Goal: Information Seeking & Learning: Learn about a topic

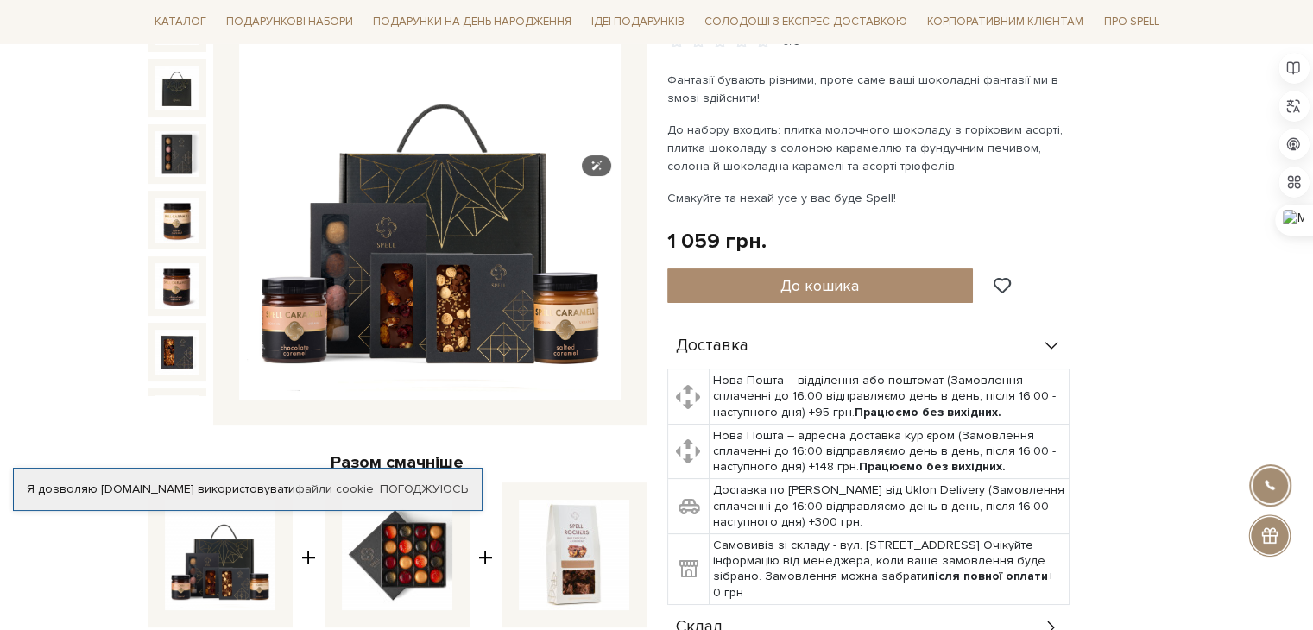
scroll to position [259, 0]
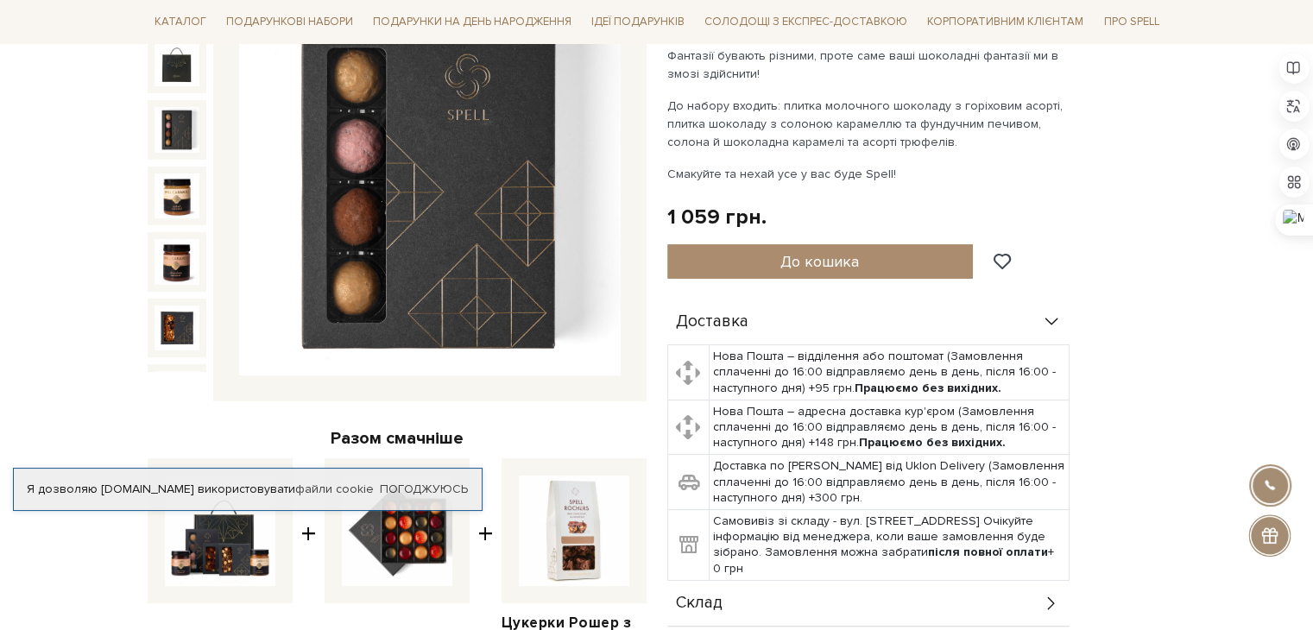
click at [167, 118] on img at bounding box center [176, 129] width 45 height 45
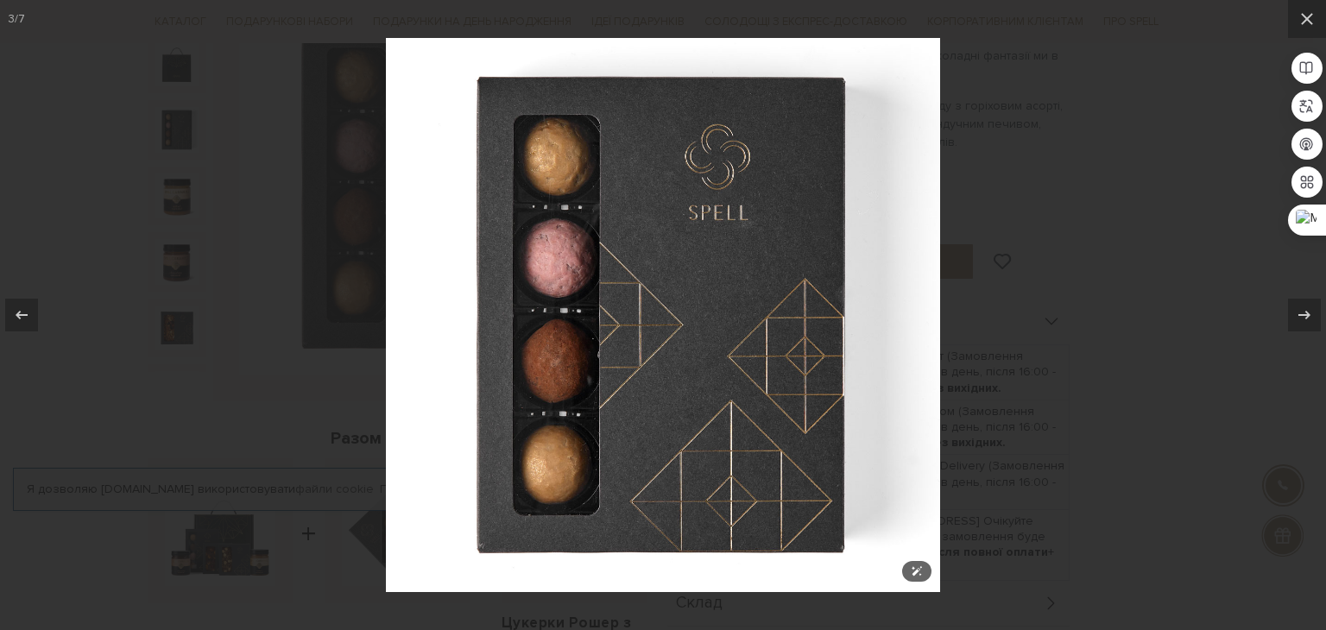
click at [794, 307] on img at bounding box center [663, 315] width 554 height 554
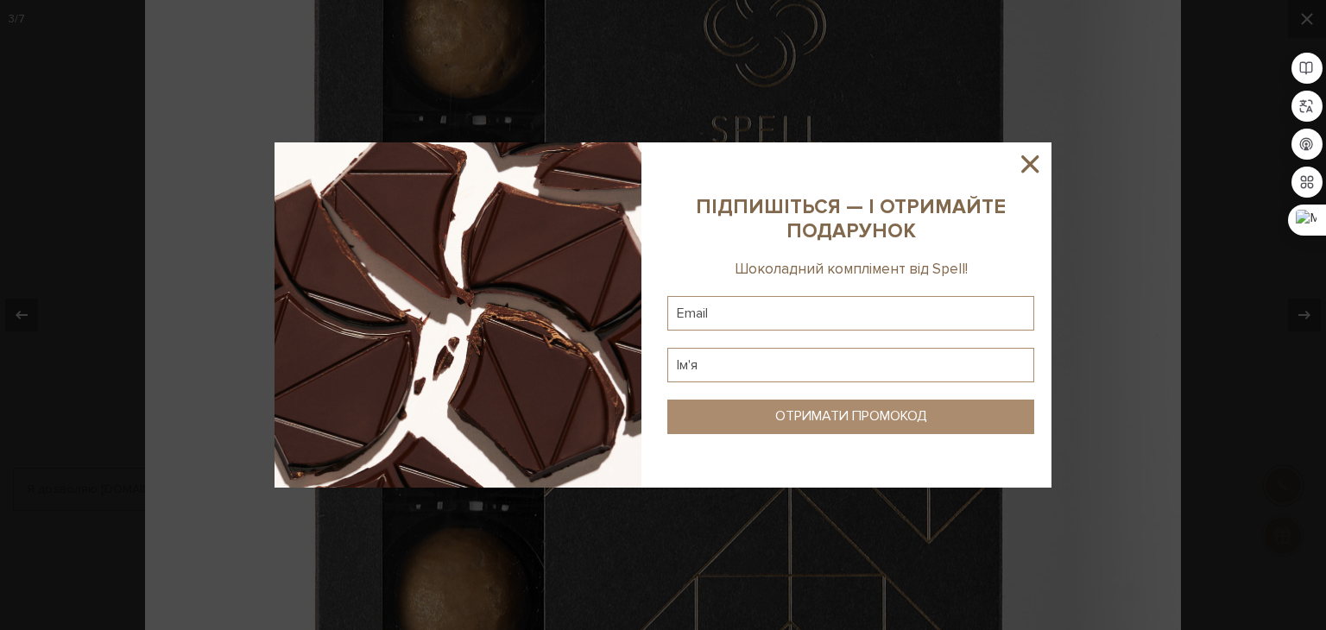
click at [1028, 160] on icon at bounding box center [1029, 163] width 29 height 29
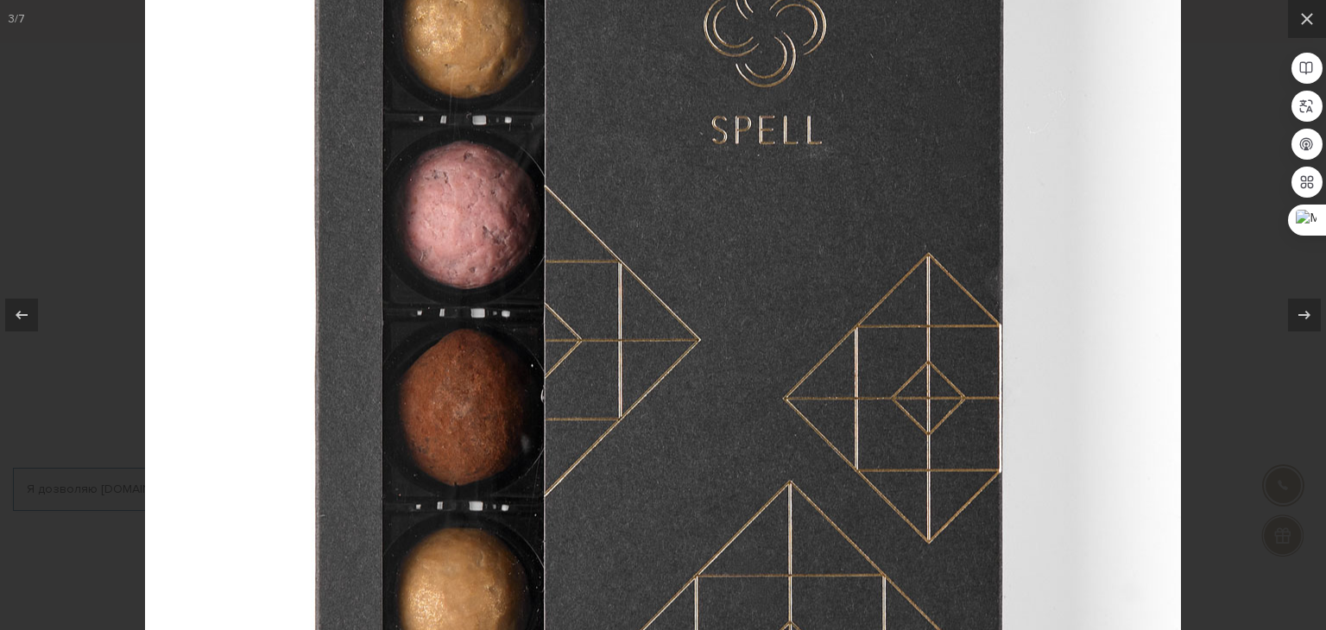
click at [652, 318] on img at bounding box center [663, 321] width 1036 height 1036
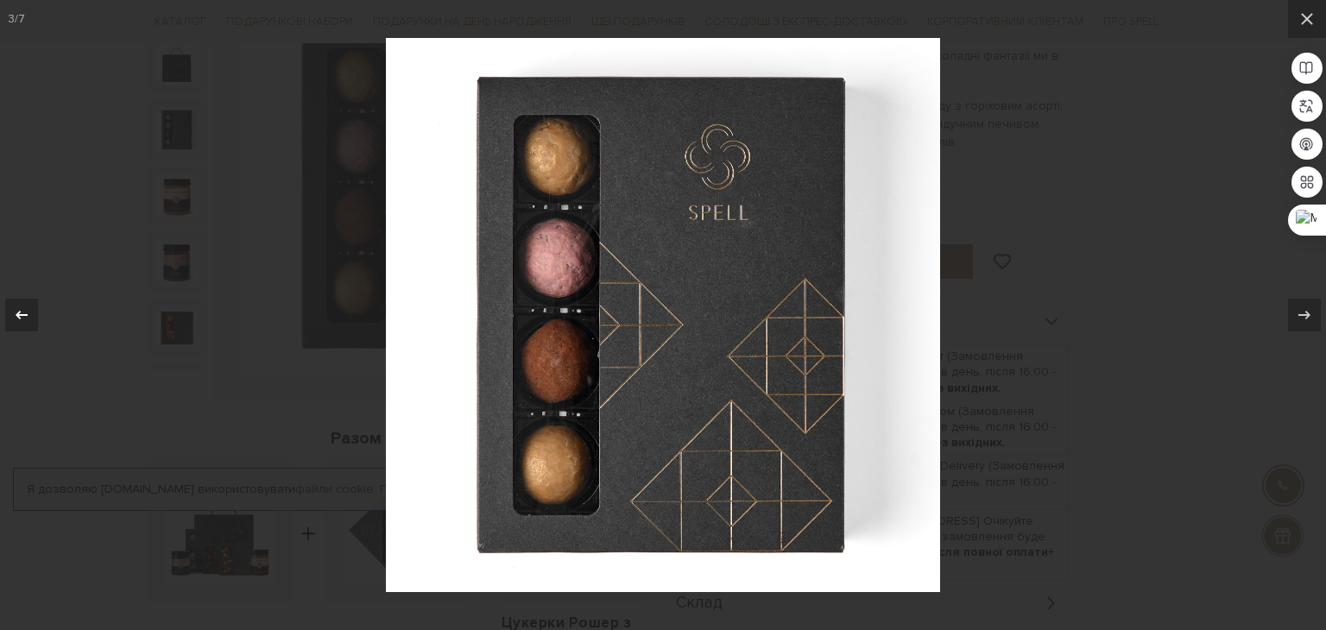
click at [16, 322] on icon at bounding box center [21, 315] width 21 height 21
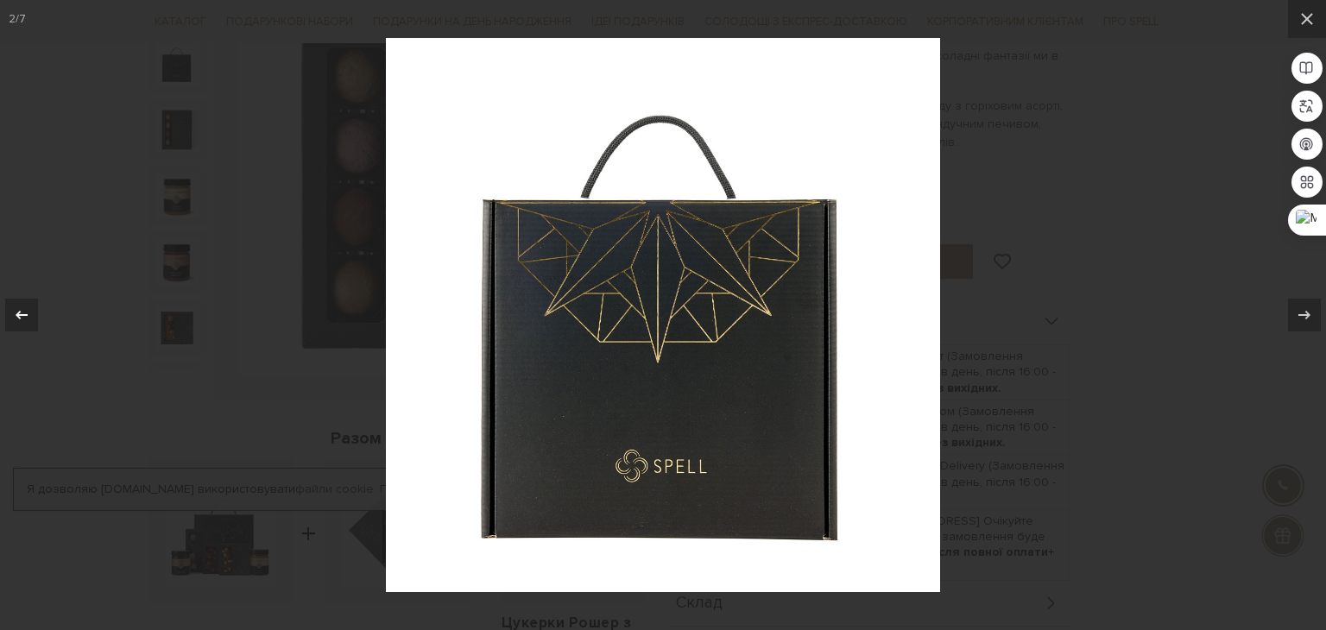
click at [16, 322] on icon at bounding box center [21, 315] width 21 height 21
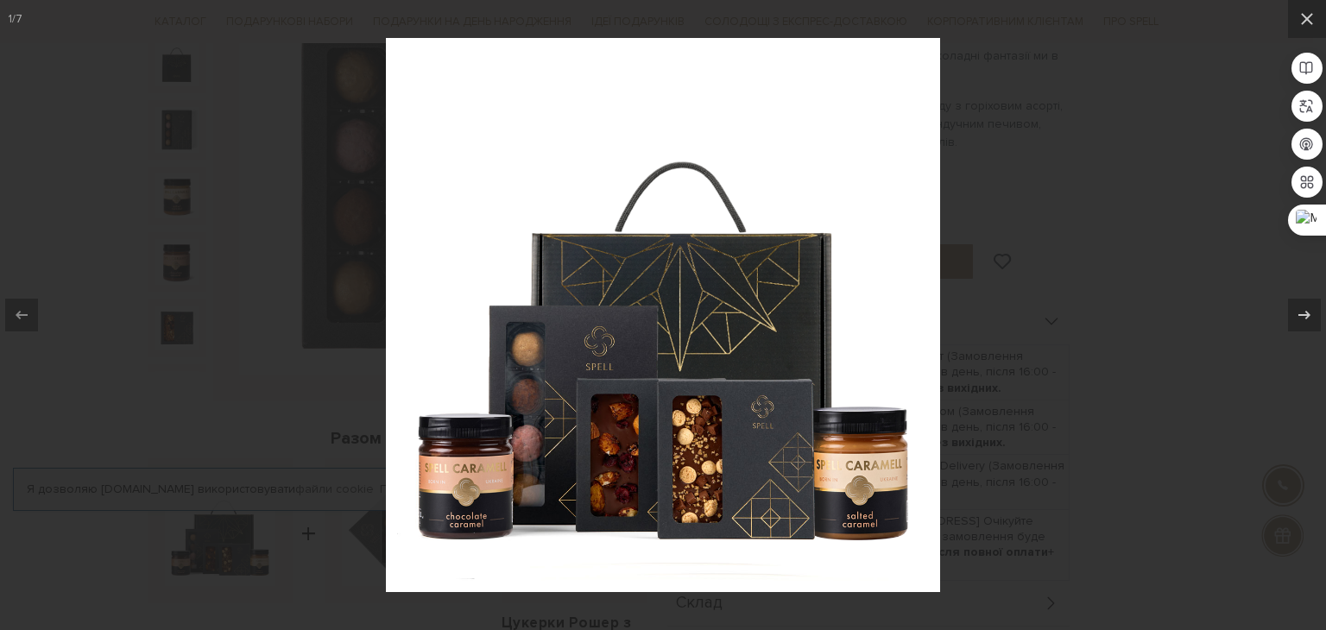
click at [16, 322] on div "1 / 7" at bounding box center [663, 315] width 1326 height 630
click at [1301, 17] on icon at bounding box center [1306, 19] width 21 height 21
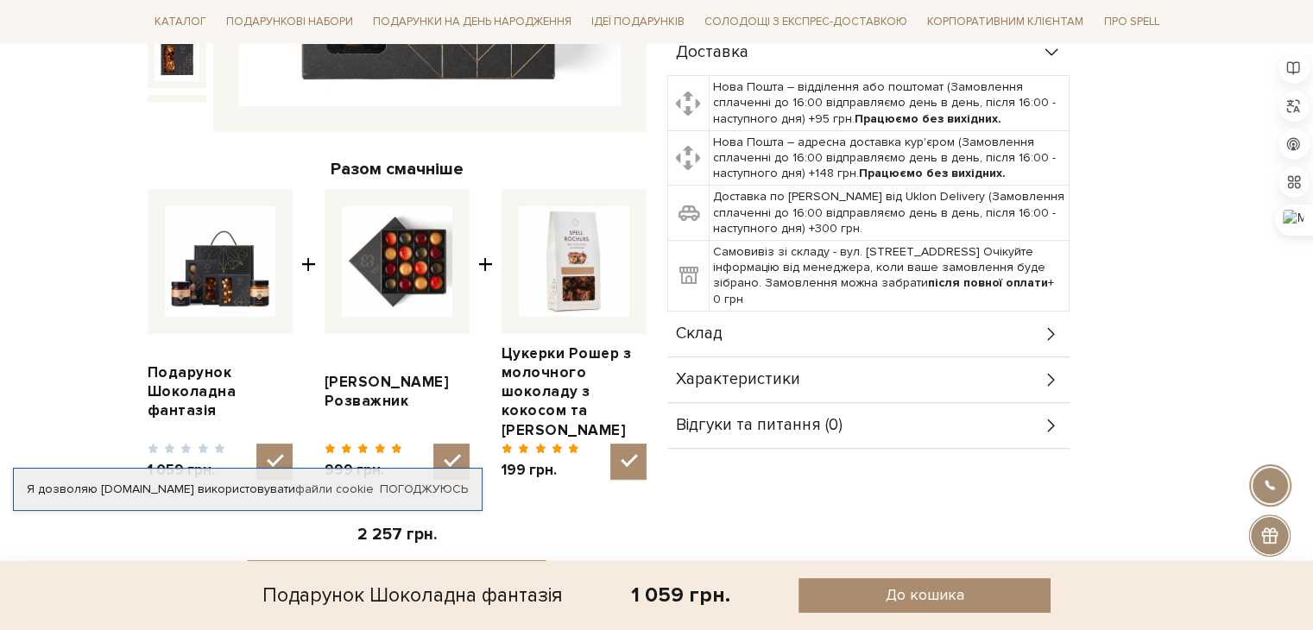
scroll to position [431, 0]
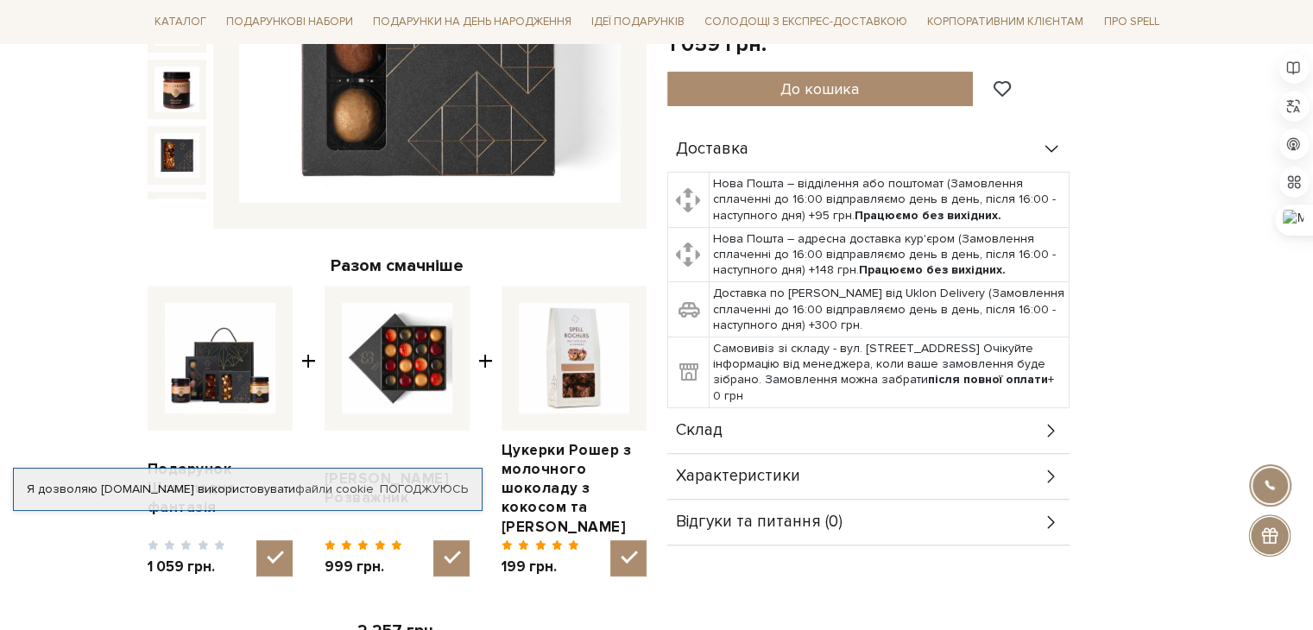
click at [431, 356] on img at bounding box center [397, 358] width 110 height 110
click at [433, 540] on input "checkbox" at bounding box center [451, 558] width 36 height 36
click at [431, 356] on img at bounding box center [397, 358] width 110 height 110
click at [433, 540] on input "checkbox" at bounding box center [451, 558] width 36 height 36
click at [431, 356] on img at bounding box center [397, 358] width 110 height 110
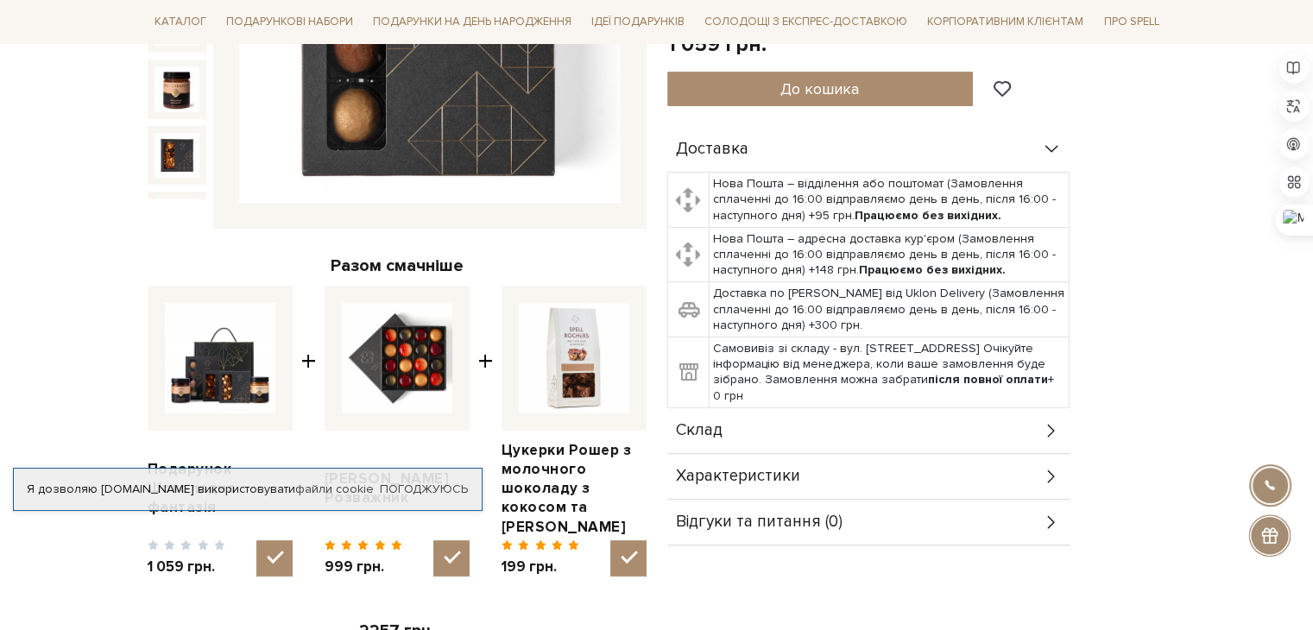
click at [433, 540] on input "checkbox" at bounding box center [451, 558] width 36 height 36
click at [392, 350] on img at bounding box center [397, 358] width 110 height 110
click at [433, 540] on input "checkbox" at bounding box center [451, 558] width 36 height 36
checkbox input "true"
click at [214, 360] on img at bounding box center [220, 358] width 110 height 110
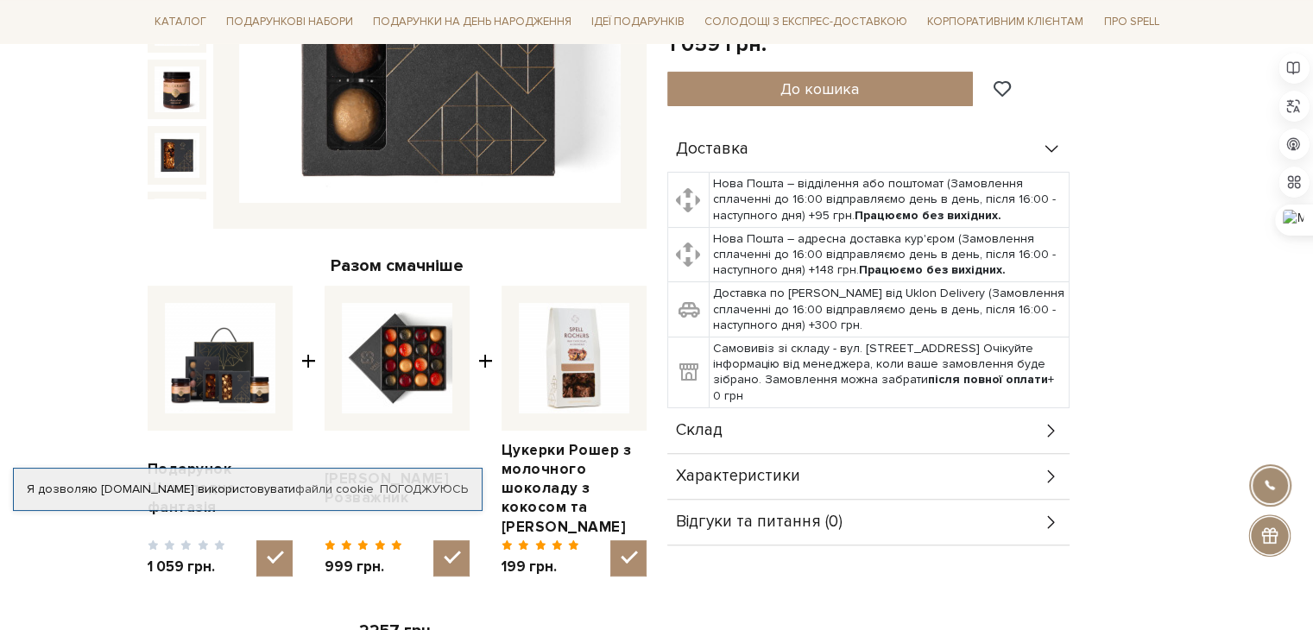
click at [256, 540] on input "checkbox" at bounding box center [274, 558] width 36 height 36
checkbox input "false"
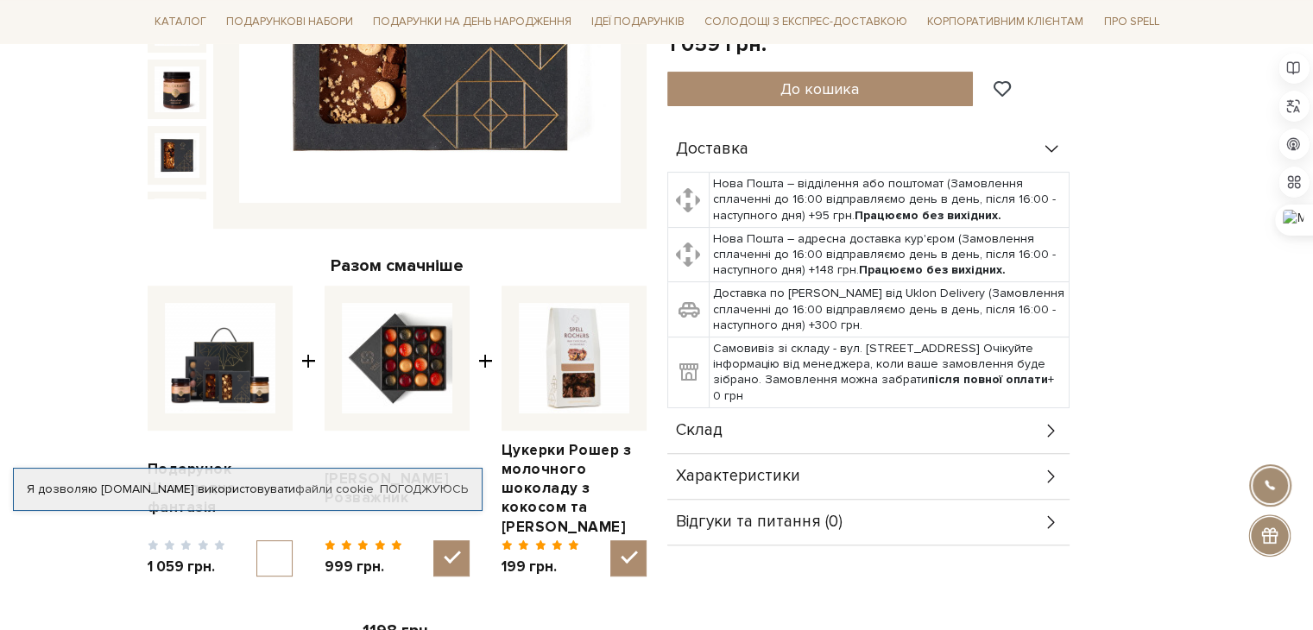
click at [182, 198] on img at bounding box center [176, 220] width 45 height 45
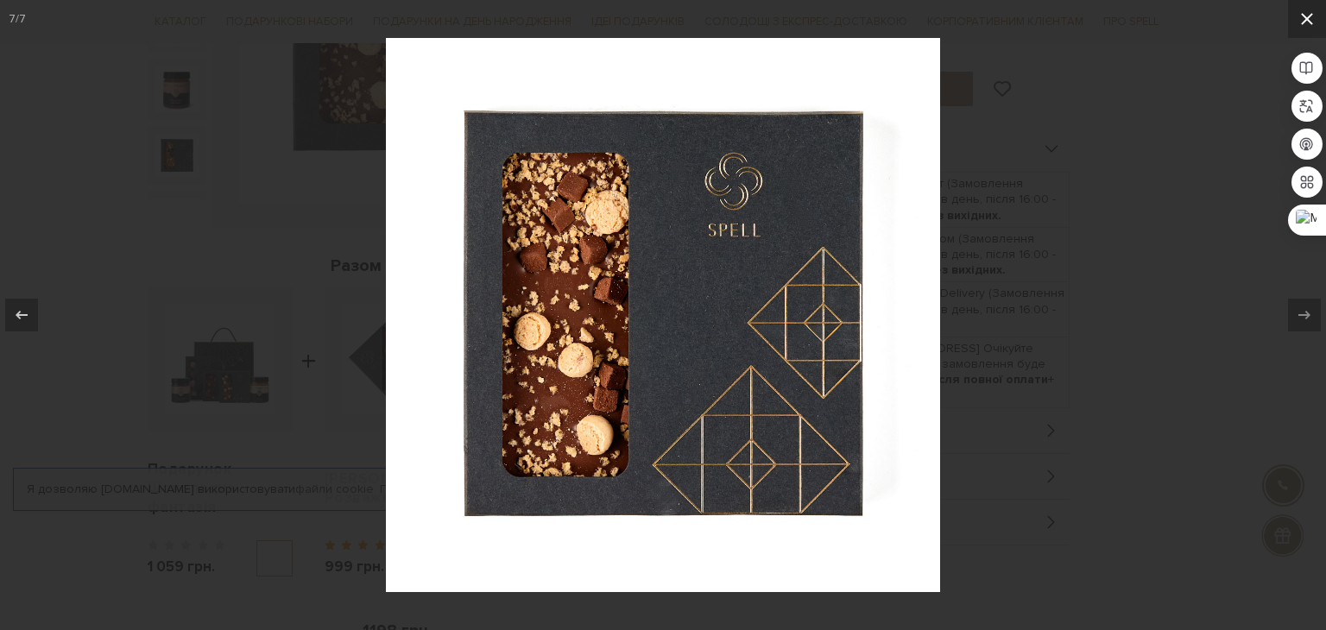
click at [1312, 14] on icon at bounding box center [1306, 19] width 21 height 21
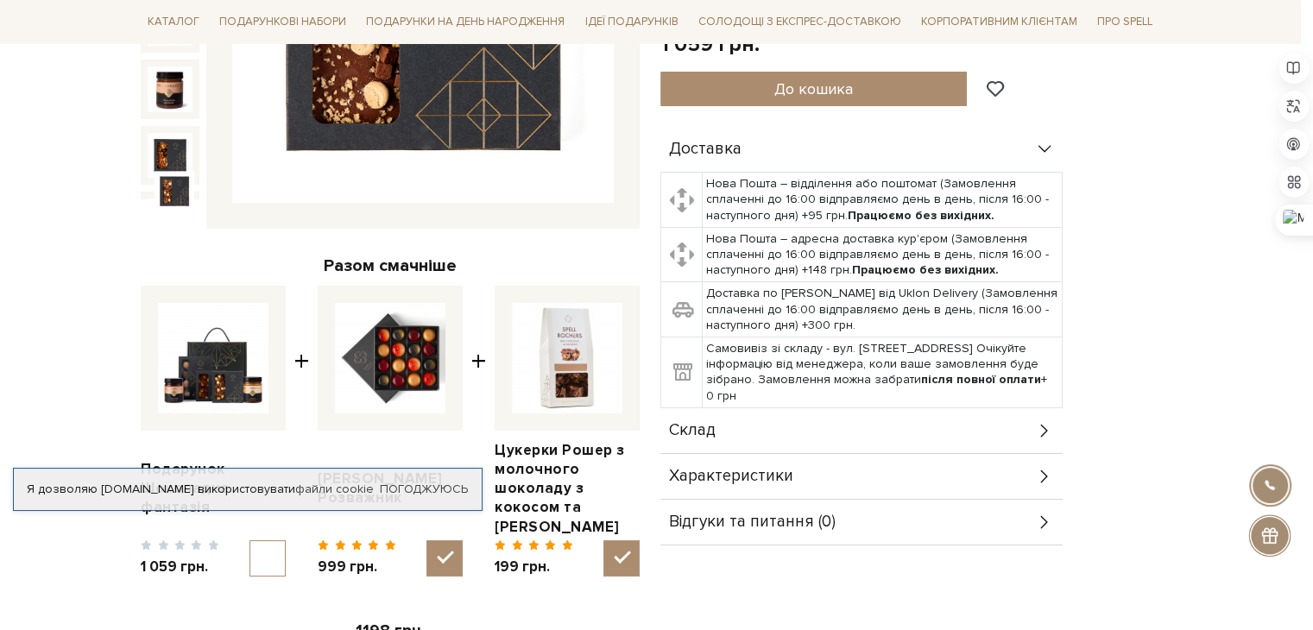
scroll to position [13, 0]
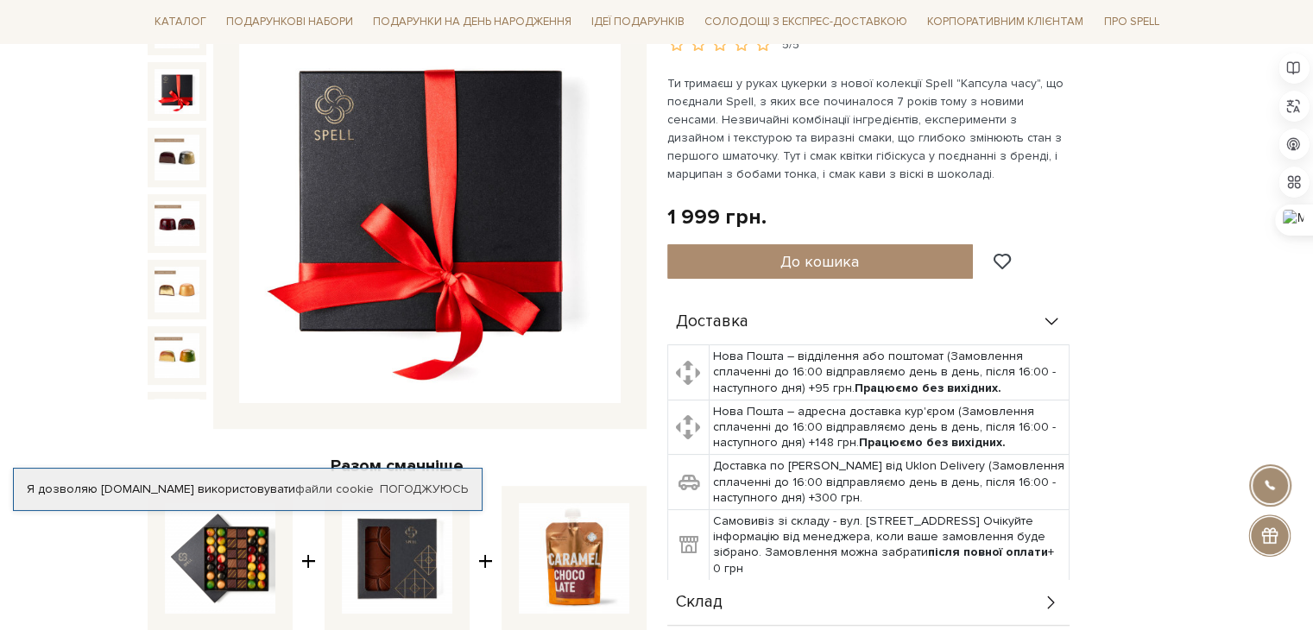
scroll to position [345, 0]
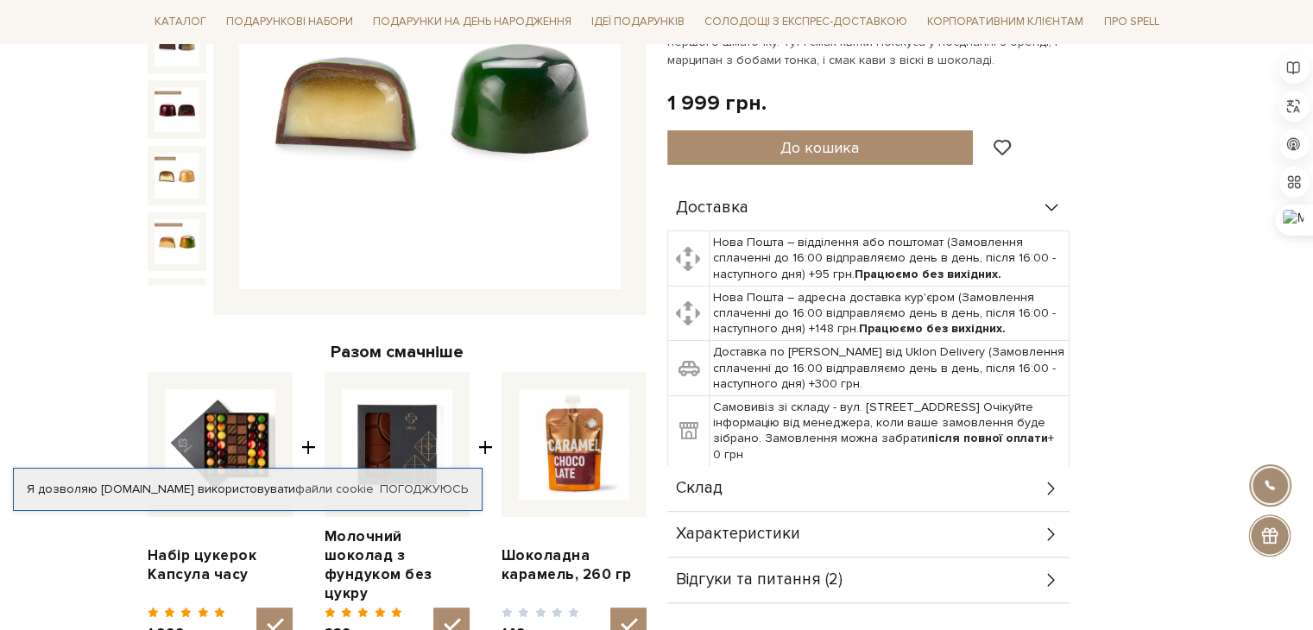
click at [175, 285] on img at bounding box center [176, 307] width 45 height 45
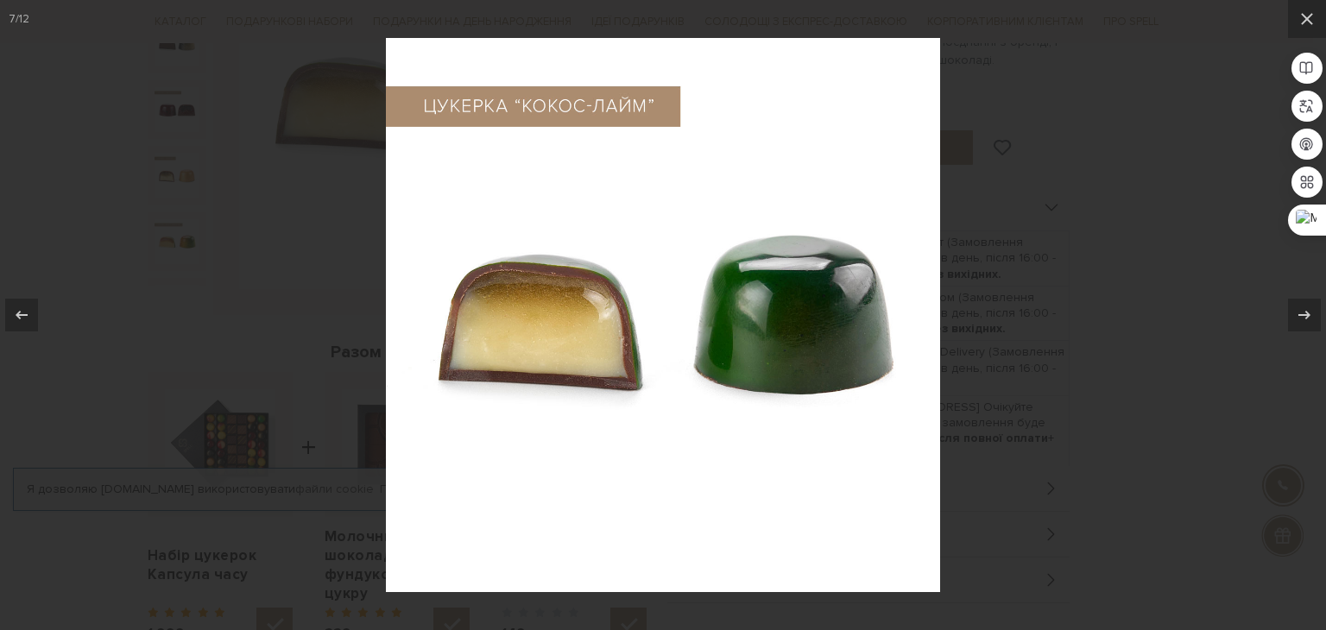
click at [160, 212] on div at bounding box center [663, 315] width 1326 height 630
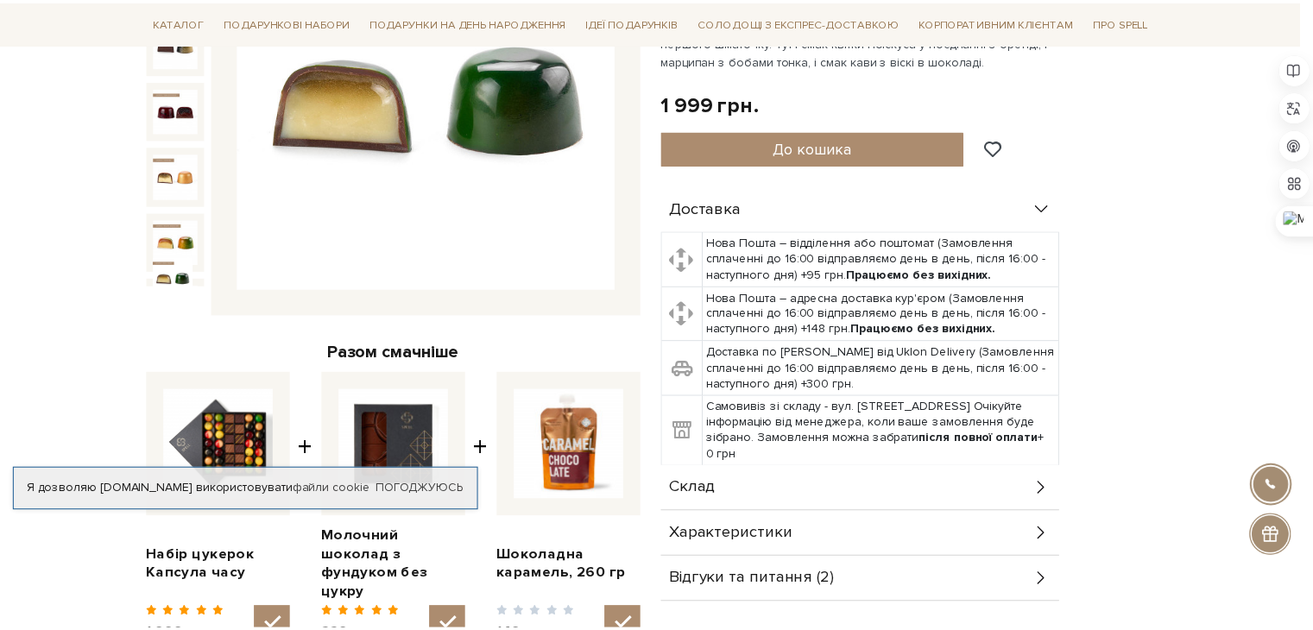
scroll to position [13, 0]
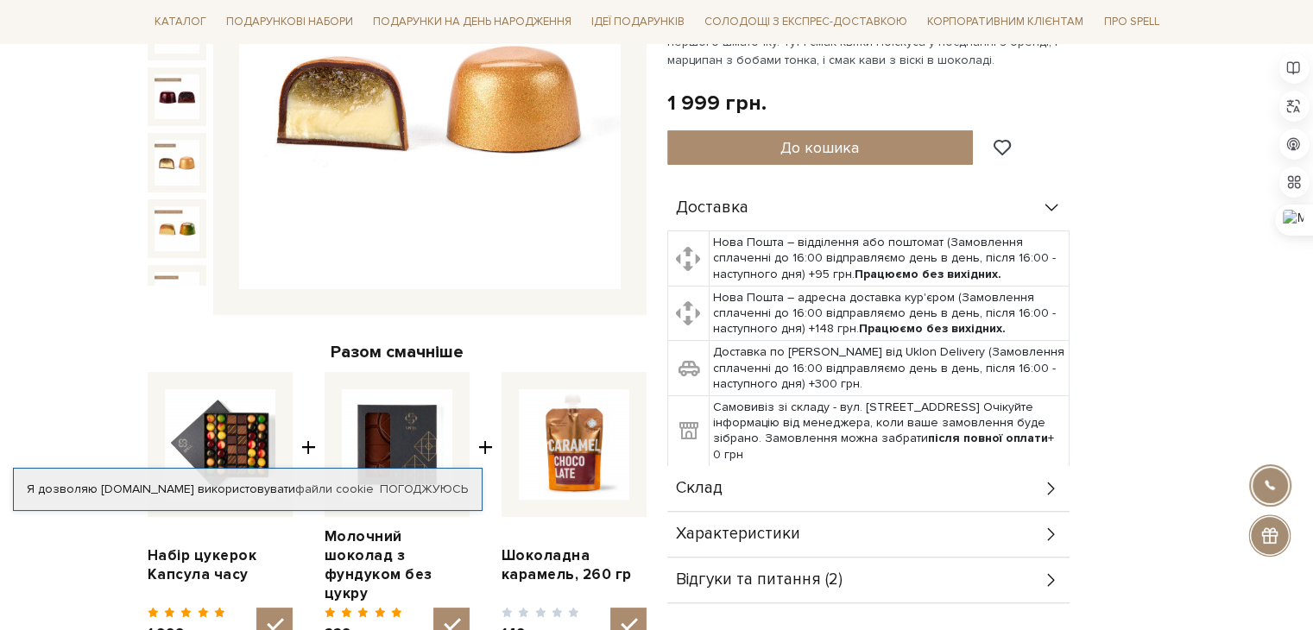
click at [174, 142] on img at bounding box center [176, 162] width 45 height 45
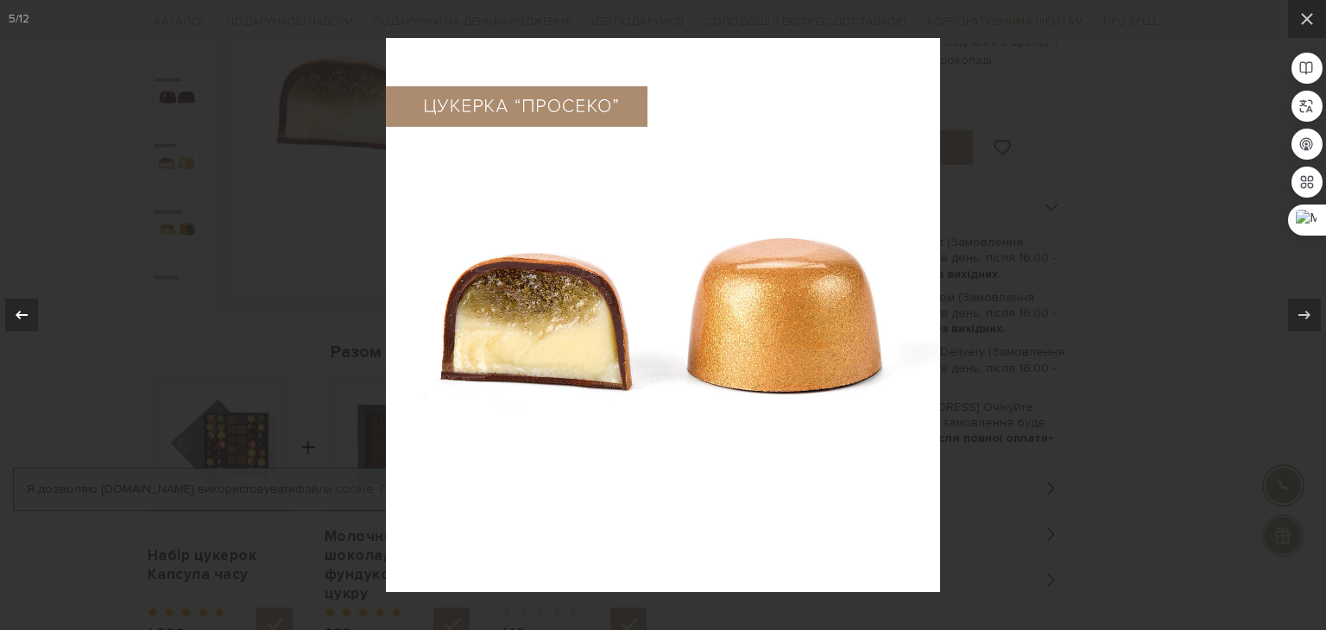
click at [17, 310] on icon at bounding box center [21, 315] width 21 height 21
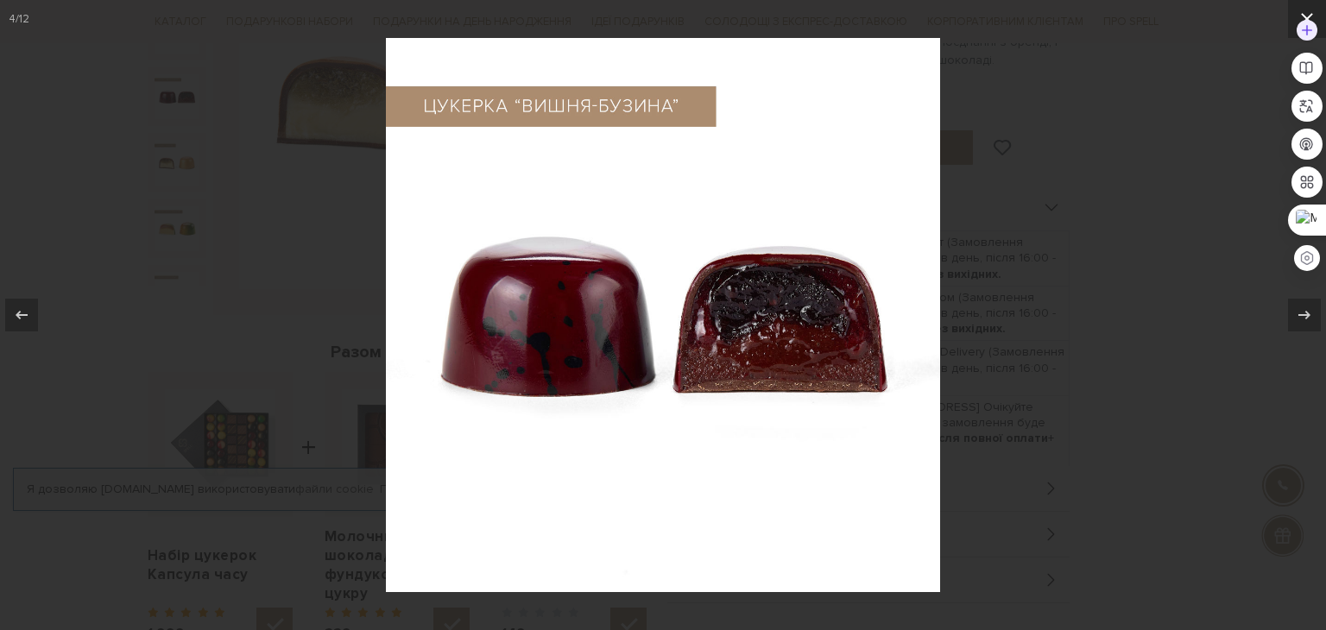
click at [1307, 14] on icon at bounding box center [1306, 19] width 21 height 21
